Goal: Check status

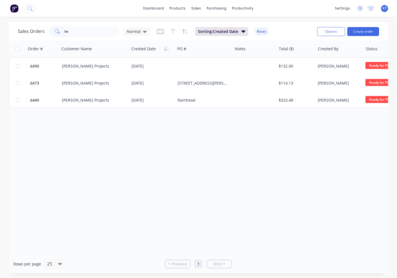
type input "b"
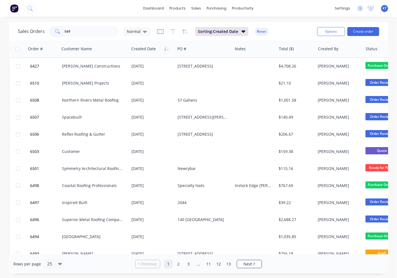
type input "6497"
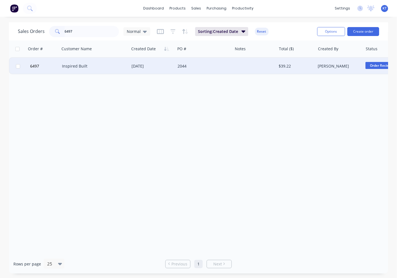
click at [108, 70] on div "Inspired Built" at bounding box center [94, 66] width 69 height 17
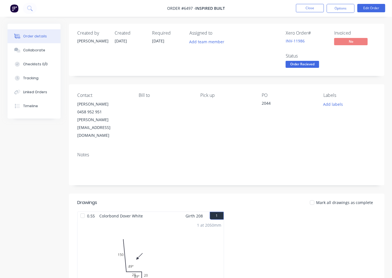
click at [314, 197] on div at bounding box center [312, 202] width 11 height 11
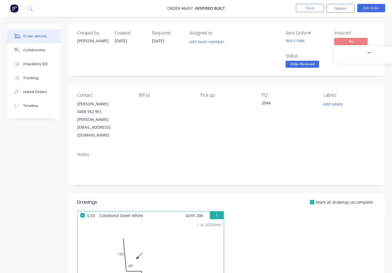
click at [350, 43] on span "No" at bounding box center [350, 41] width 33 height 7
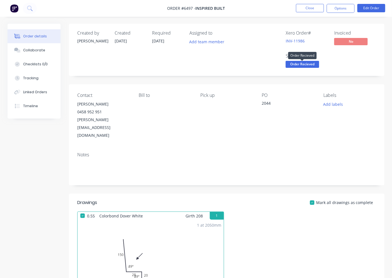
click at [308, 64] on span "Order Recieved" at bounding box center [302, 64] width 33 height 7
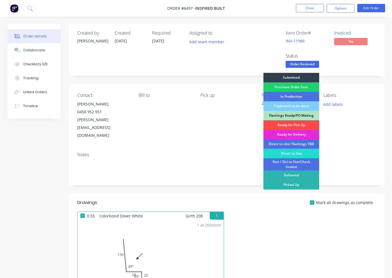
click at [300, 126] on div "Ready for Pick Up" at bounding box center [291, 124] width 56 height 9
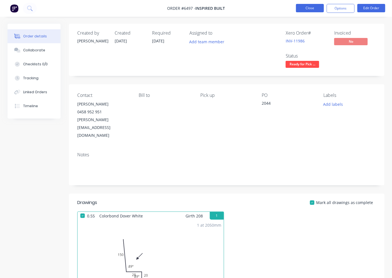
click at [313, 9] on button "Close" at bounding box center [310, 8] width 28 height 8
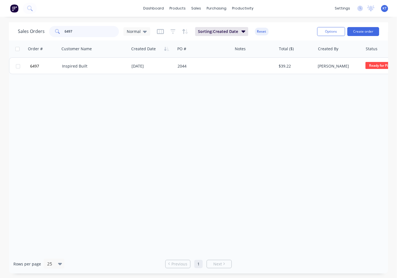
drag, startPoint x: 81, startPoint y: 31, endPoint x: 67, endPoint y: 29, distance: 14.4
click at [81, 31] on input "6497" at bounding box center [92, 31] width 54 height 11
click at [67, 29] on input "6497" at bounding box center [92, 31] width 54 height 11
click at [70, 30] on input "6497" at bounding box center [92, 31] width 54 height 11
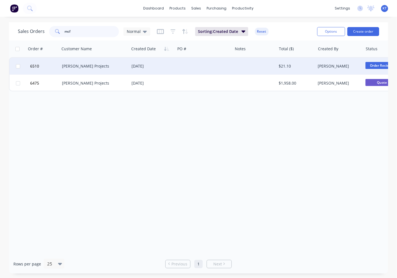
type input "mcf"
click at [84, 69] on div "[PERSON_NAME] Projects" at bounding box center [94, 66] width 69 height 17
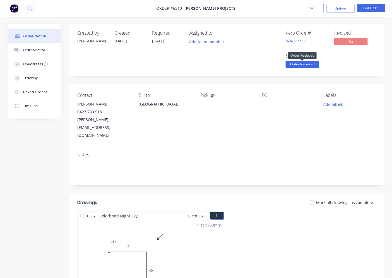
click at [300, 68] on span "Order Recieved" at bounding box center [302, 64] width 33 height 7
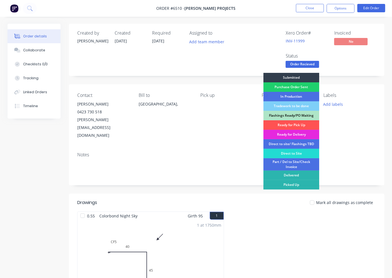
click at [289, 125] on div "Ready for Pick Up" at bounding box center [291, 124] width 56 height 9
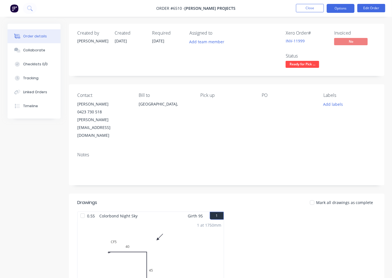
click at [347, 7] on button "Options" at bounding box center [341, 8] width 28 height 9
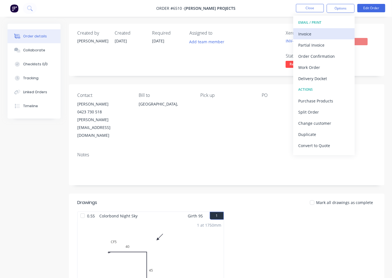
click at [322, 35] on div "Invoice" at bounding box center [323, 34] width 51 height 8
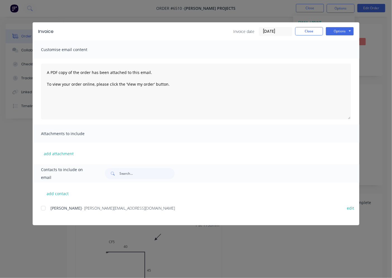
drag, startPoint x: 41, startPoint y: 206, endPoint x: 46, endPoint y: 208, distance: 5.3
click at [42, 206] on div at bounding box center [43, 208] width 11 height 11
click at [342, 33] on button "Options" at bounding box center [340, 31] width 28 height 8
click at [342, 58] on button "Email" at bounding box center [344, 59] width 36 height 9
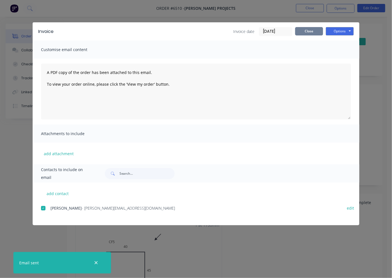
click at [309, 32] on button "Close" at bounding box center [309, 31] width 28 height 8
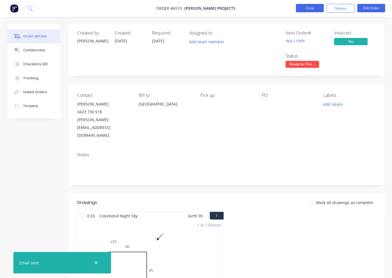
click at [307, 11] on button "Close" at bounding box center [310, 8] width 28 height 8
